Goal: Entertainment & Leisure: Consume media (video, audio)

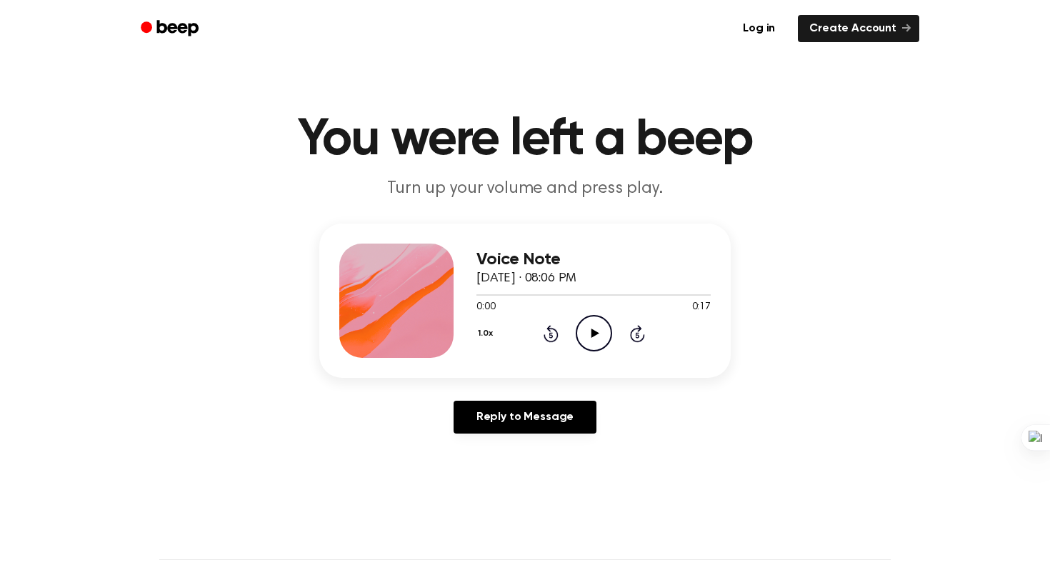
click at [594, 326] on icon "Play Audio" at bounding box center [594, 333] width 36 height 36
click at [582, 335] on icon "Play Audio" at bounding box center [594, 333] width 36 height 36
click at [600, 344] on icon "Play Audio" at bounding box center [594, 333] width 36 height 36
click at [583, 333] on icon "Play Audio" at bounding box center [594, 333] width 36 height 36
